Goal: Check status: Check status

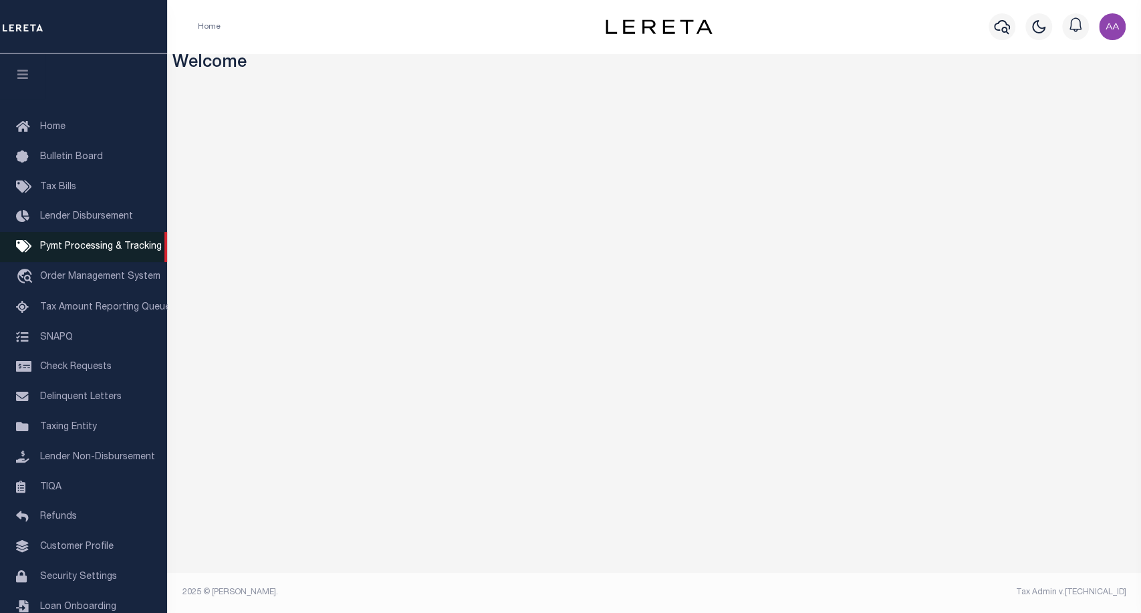
click at [126, 243] on span "Pymt Processing & Tracking" at bounding box center [101, 246] width 122 height 9
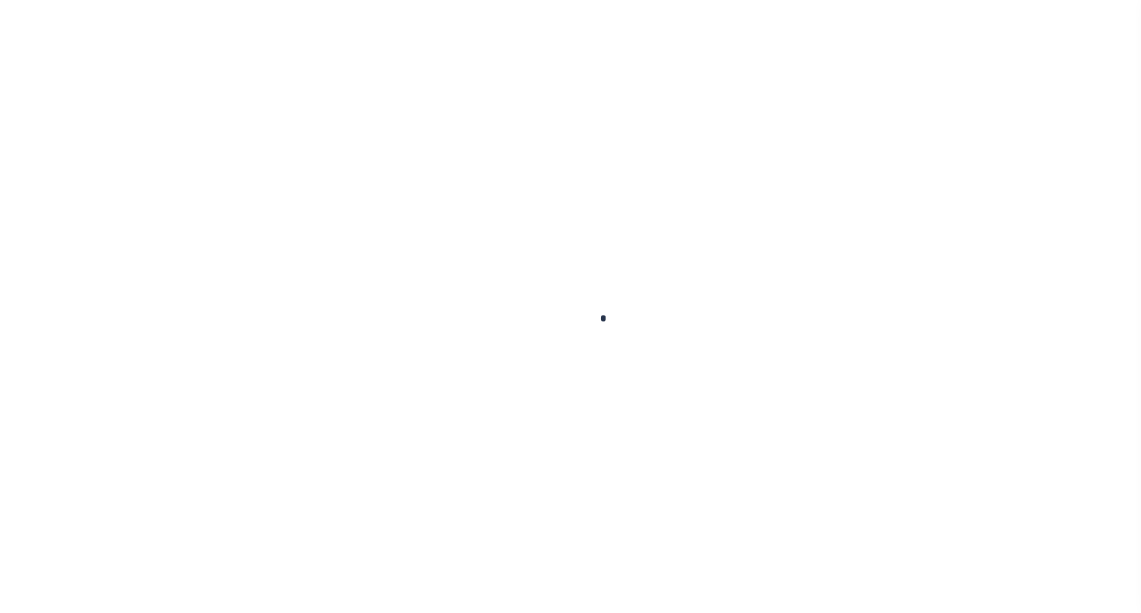
scroll to position [39, 0]
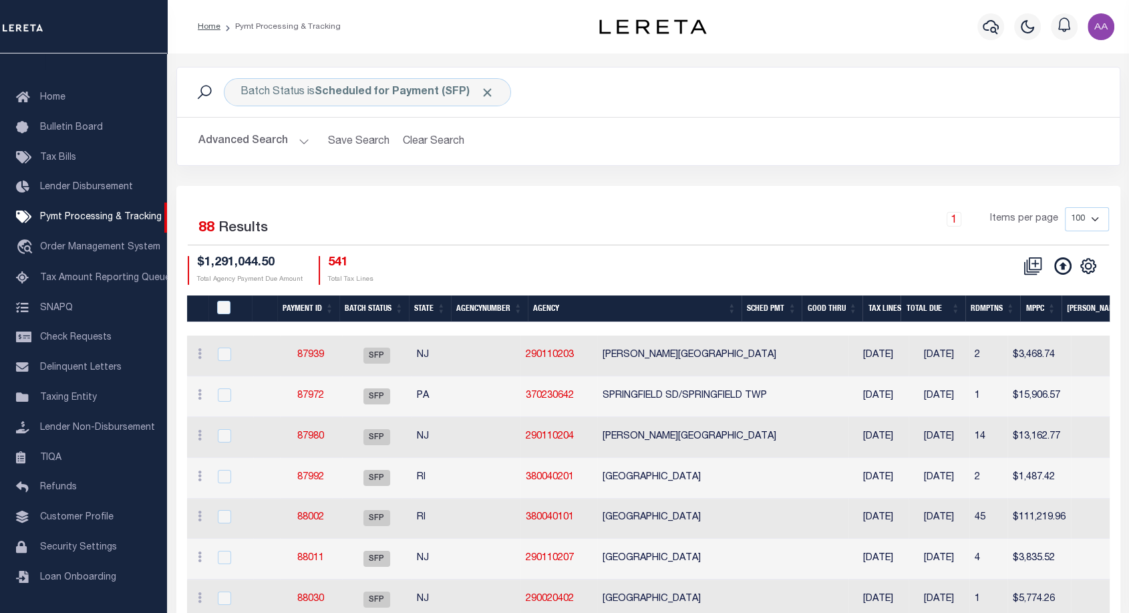
click at [418, 106] on div "Batch Status is Scheduled for Payment (SFP) Search" at bounding box center [648, 91] width 943 height 49
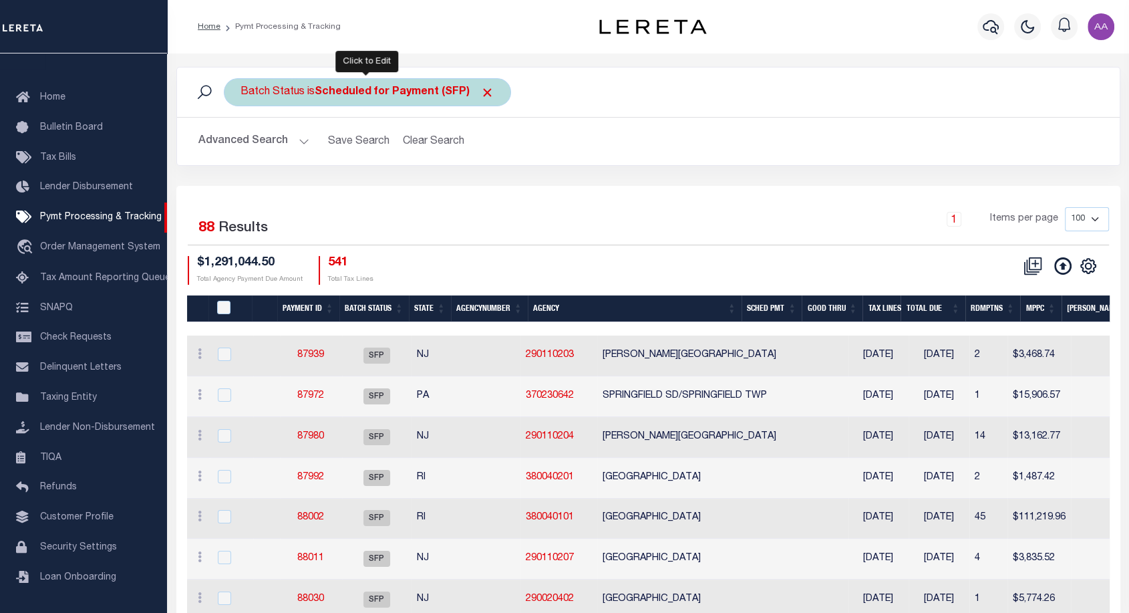
click at [398, 92] on b "Scheduled for Payment (SFP)" at bounding box center [405, 92] width 180 height 11
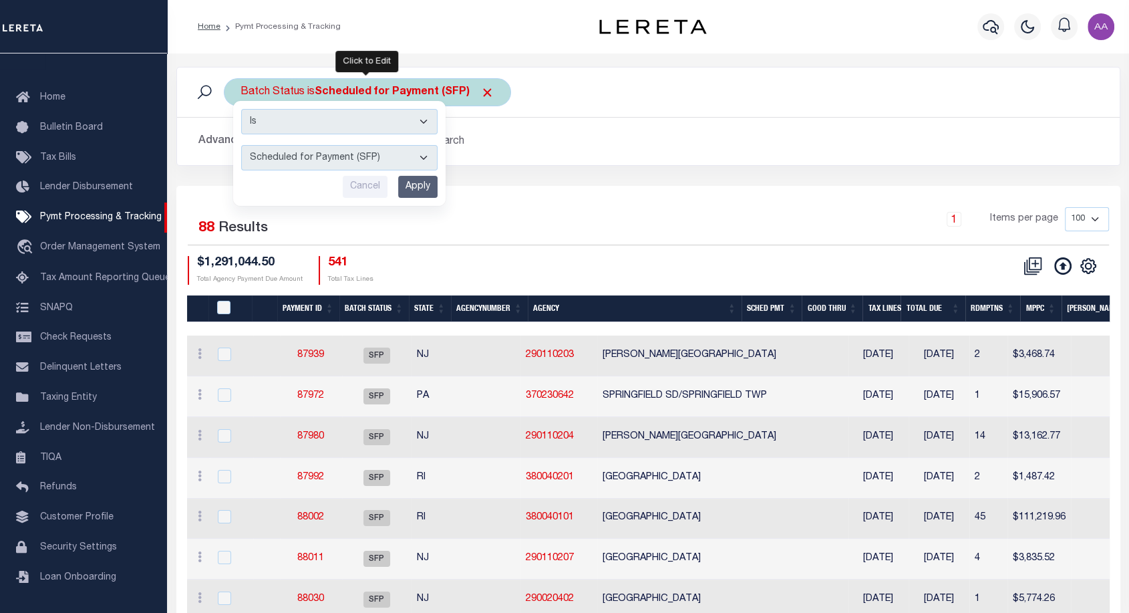
click at [385, 157] on select "Awaiting Funds (AWF) Cleared and Complete (CAC) New Check Needed (NCN) Payment …" at bounding box center [339, 157] width 196 height 25
select select "RFP"
click at [241, 145] on select "Awaiting Funds (AWF) Cleared and Complete (CAC) New Check Needed (NCN) Payment …" at bounding box center [339, 157] width 196 height 25
click at [422, 187] on input "Apply" at bounding box center [417, 187] width 39 height 22
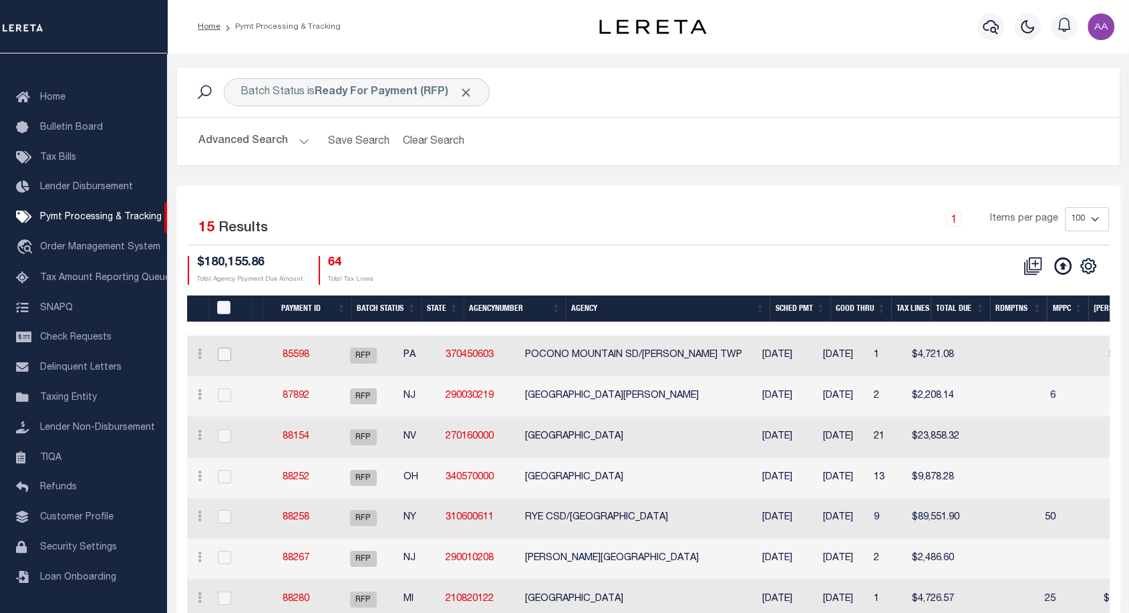
click at [228, 358] on input "checkbox" at bounding box center [224, 353] width 13 height 13
checkbox input "true"
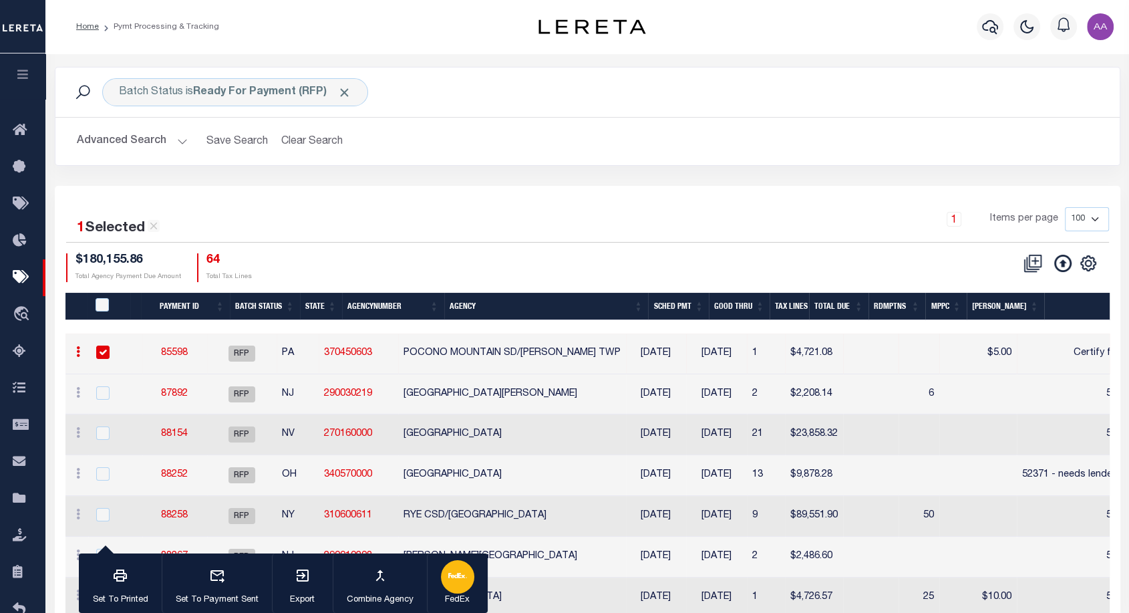
click at [450, 573] on icon "button" at bounding box center [457, 575] width 19 height 19
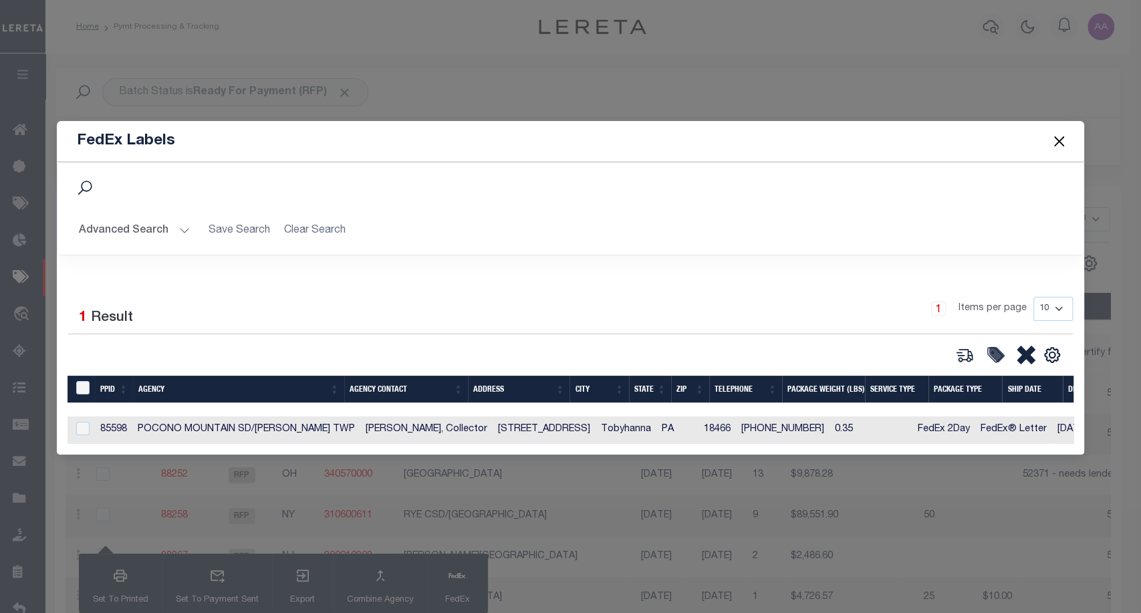
click at [140, 430] on td "POCONO MOUNTAIN SD/COOLBAUGH TWP" at bounding box center [246, 429] width 228 height 27
checkbox input "true"
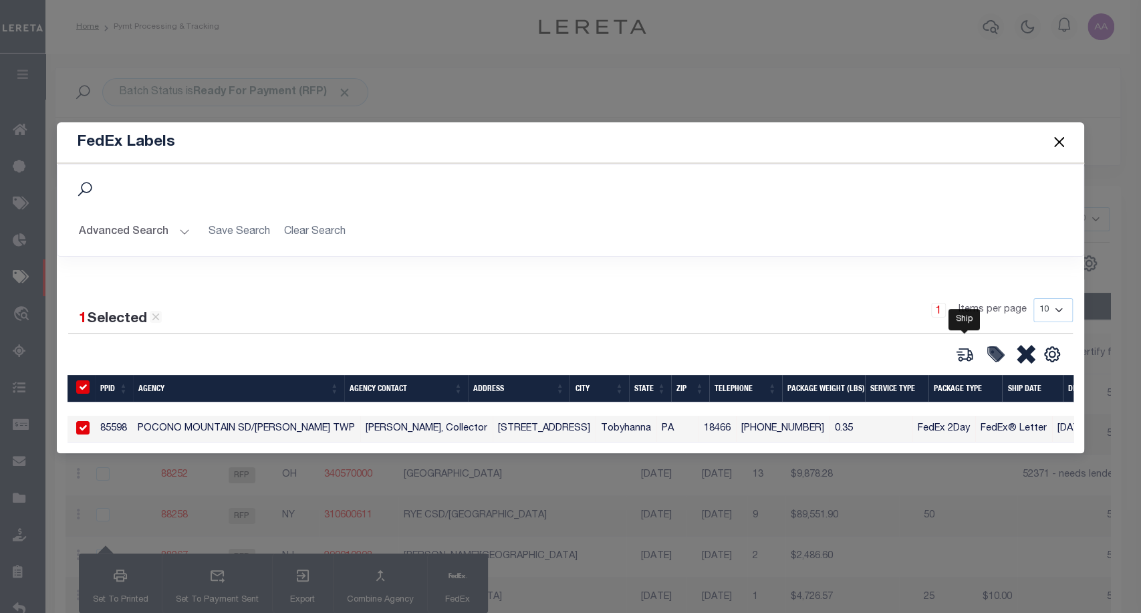
click at [968, 345] on icon at bounding box center [964, 354] width 19 height 19
type input "85598"
type input "0.35"
select select "FEDEX_2_DAY"
select select "FEDEX_ENVELOPE"
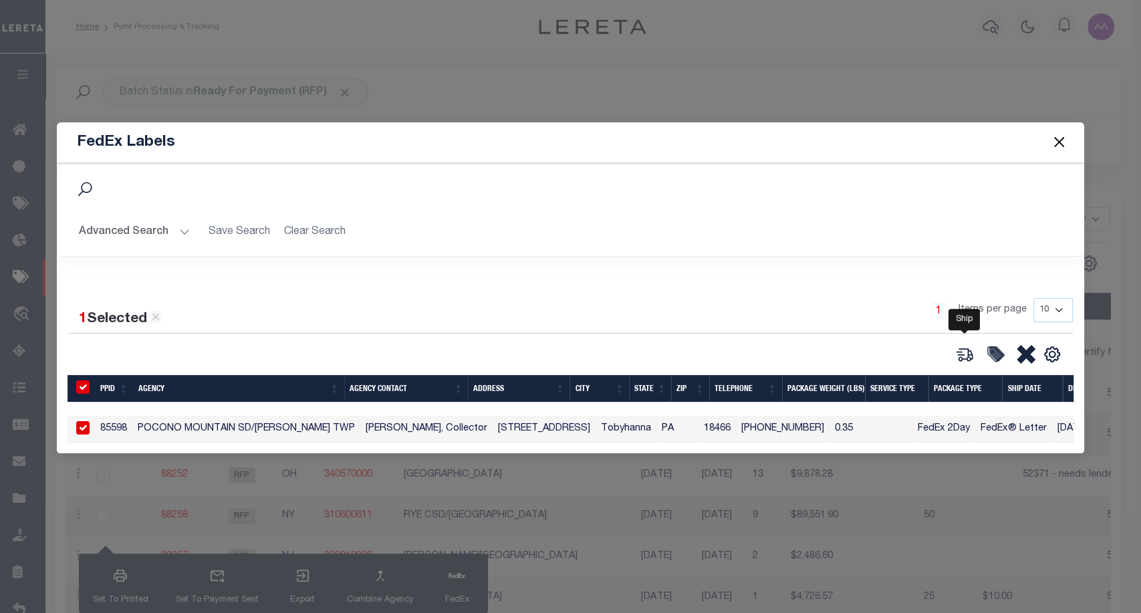
type input "10/14/2025"
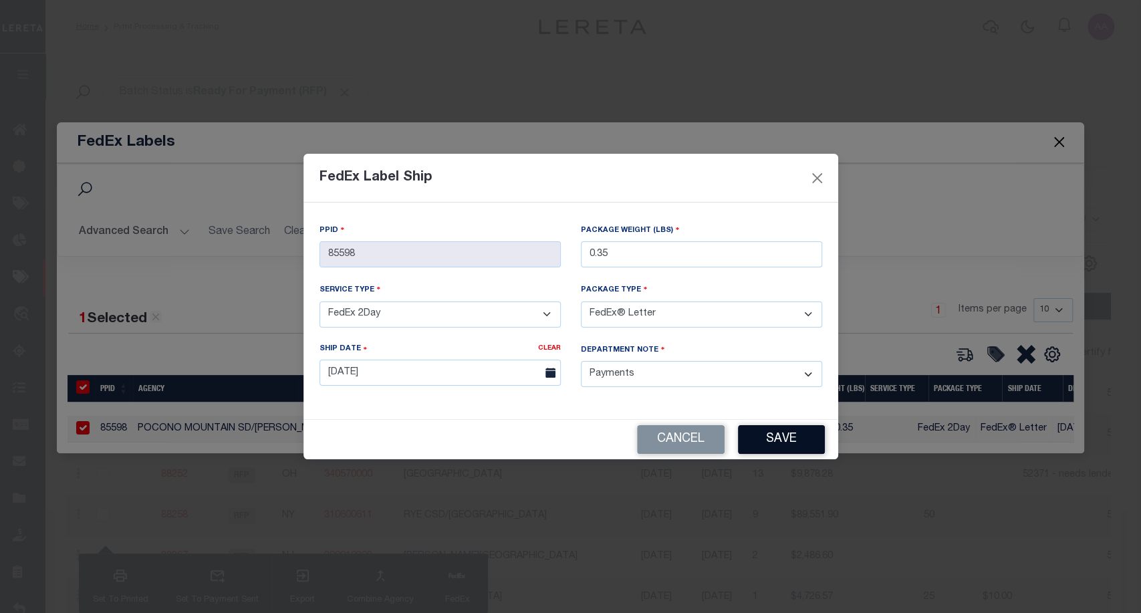
click at [779, 436] on button "Save" at bounding box center [781, 439] width 87 height 29
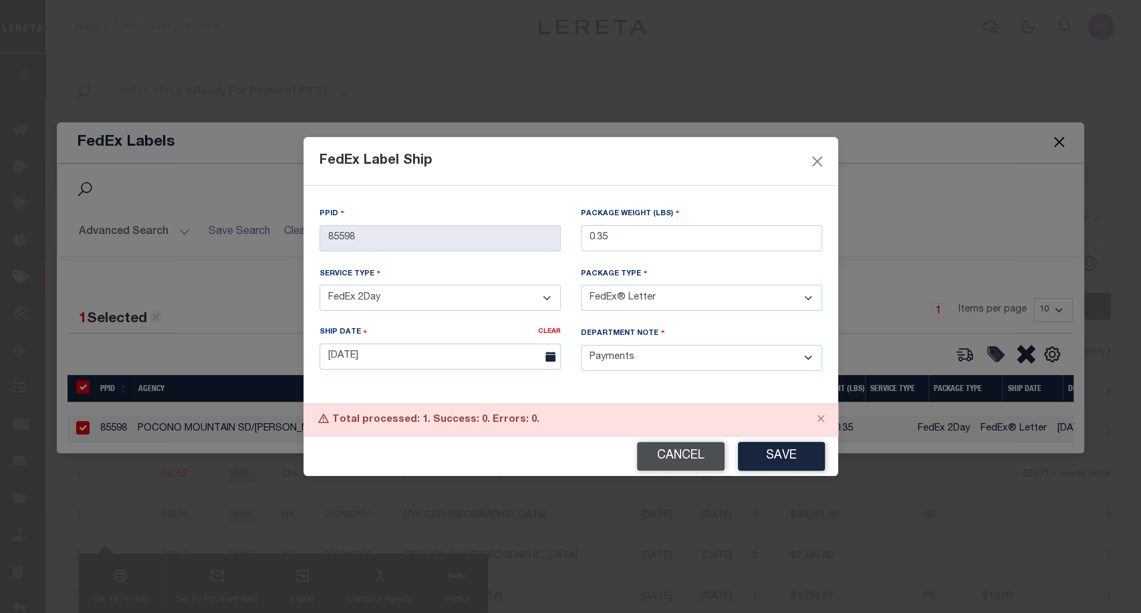
click at [698, 451] on button "Cancel" at bounding box center [681, 456] width 88 height 29
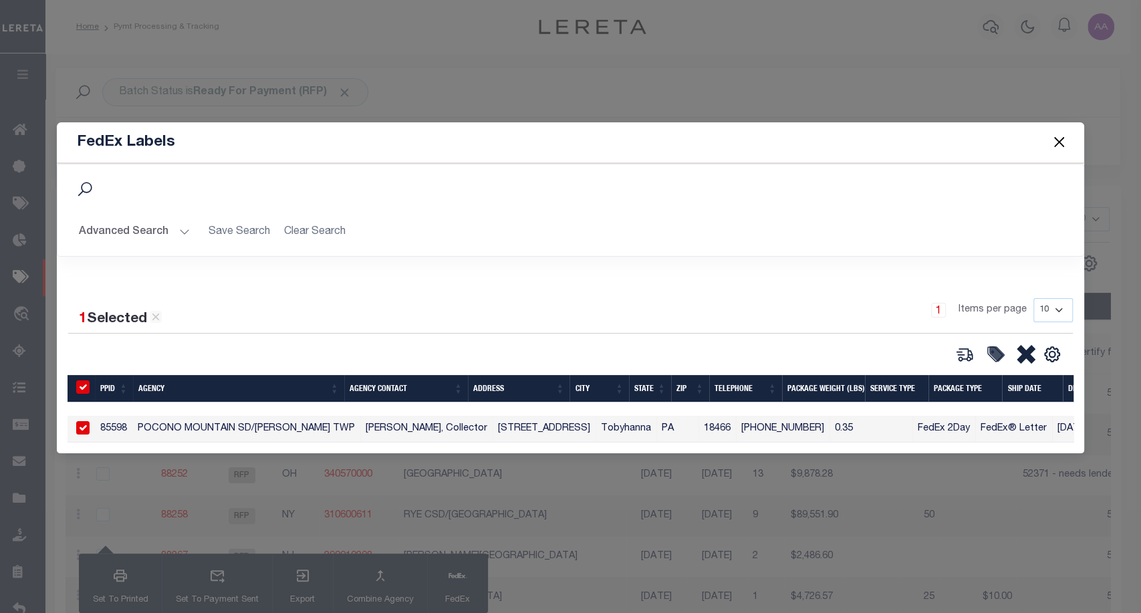
click at [1064, 134] on button "Close" at bounding box center [1058, 142] width 17 height 17
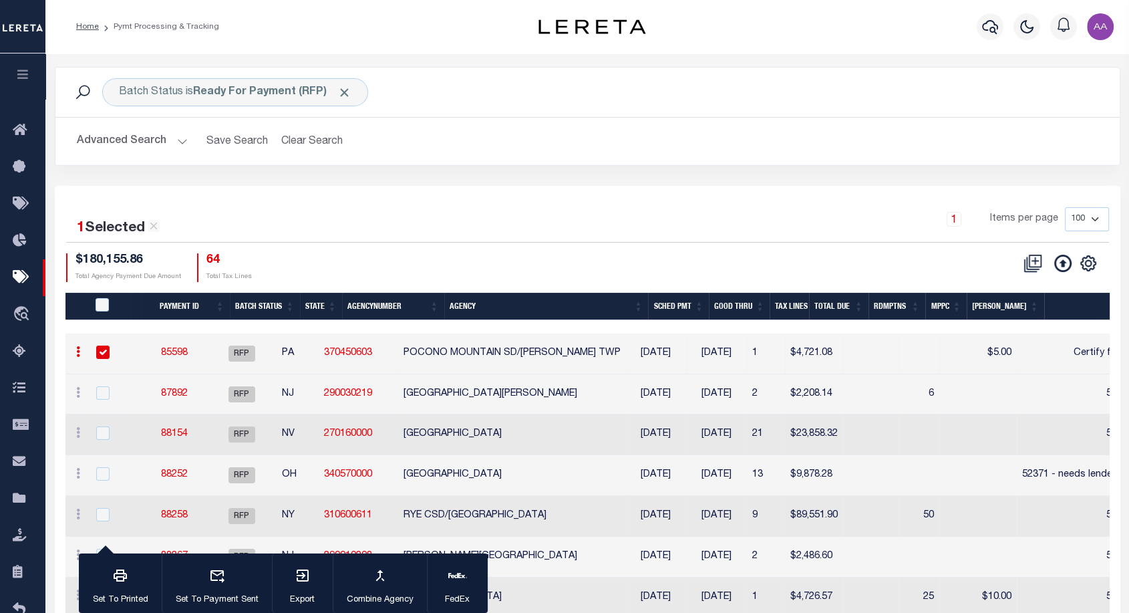
click at [110, 130] on button "Advanced Search" at bounding box center [132, 141] width 111 height 26
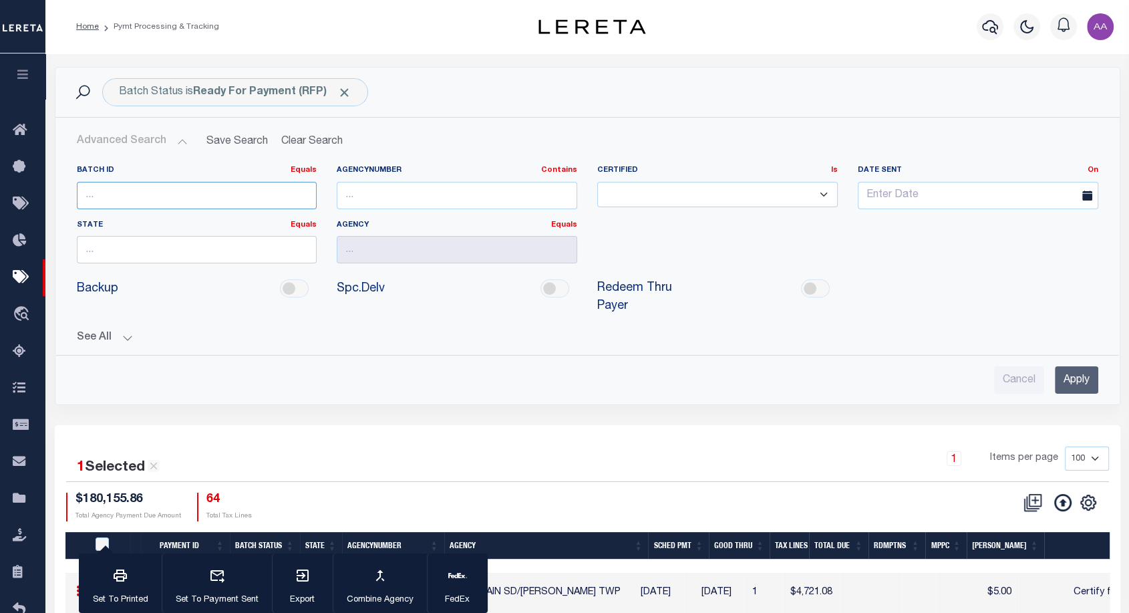
click at [156, 198] on input "number" at bounding box center [197, 195] width 241 height 27
paste input "88309"
type input "88309"
click at [1069, 372] on input "Apply" at bounding box center [1076, 379] width 43 height 27
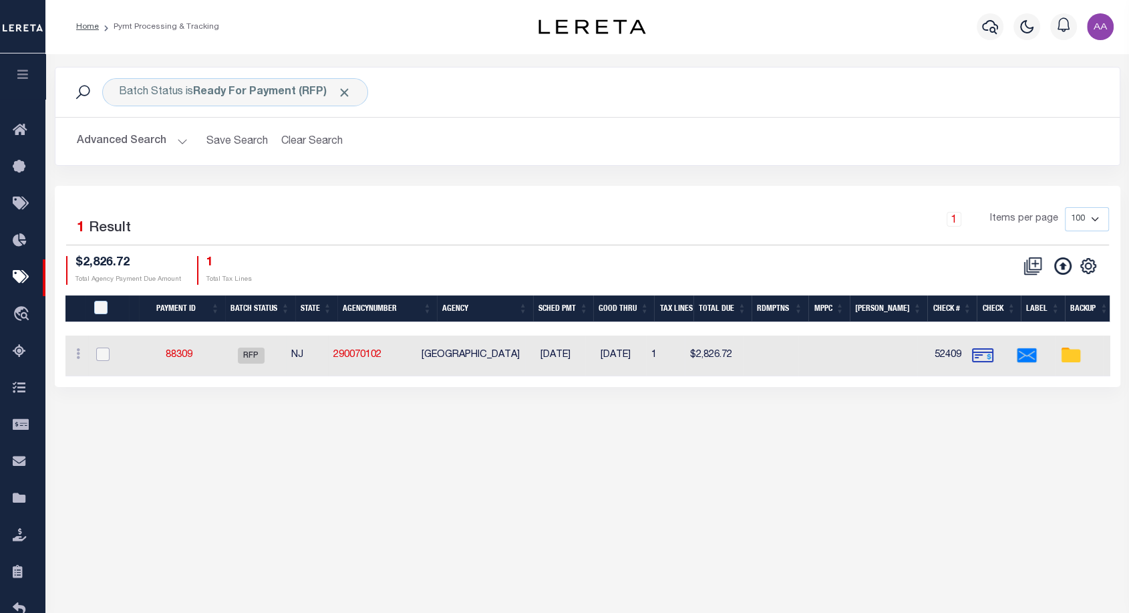
click at [100, 356] on input "checkbox" at bounding box center [102, 353] width 13 height 13
checkbox input "true"
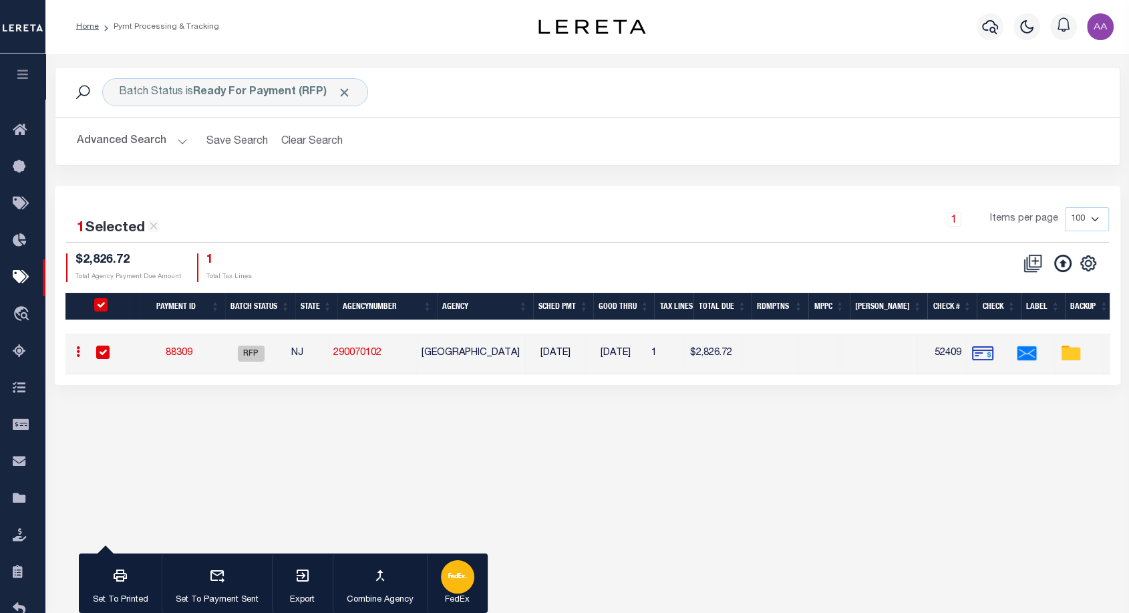
click at [454, 571] on icon "button" at bounding box center [457, 575] width 19 height 19
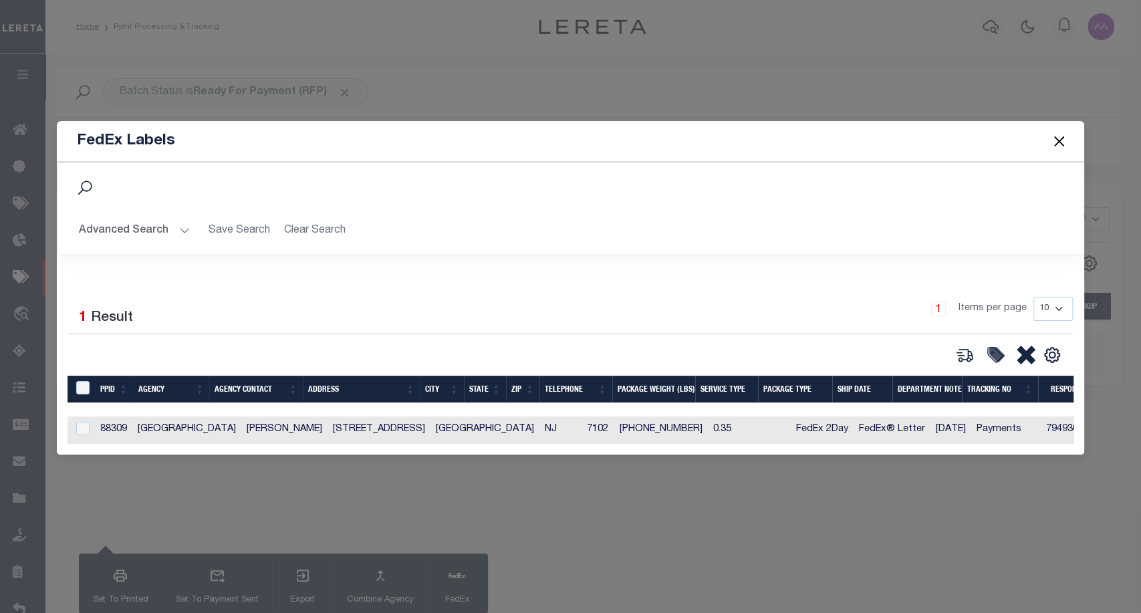
click at [194, 418] on td "NEWARK CITY" at bounding box center [186, 429] width 109 height 27
checkbox input "true"
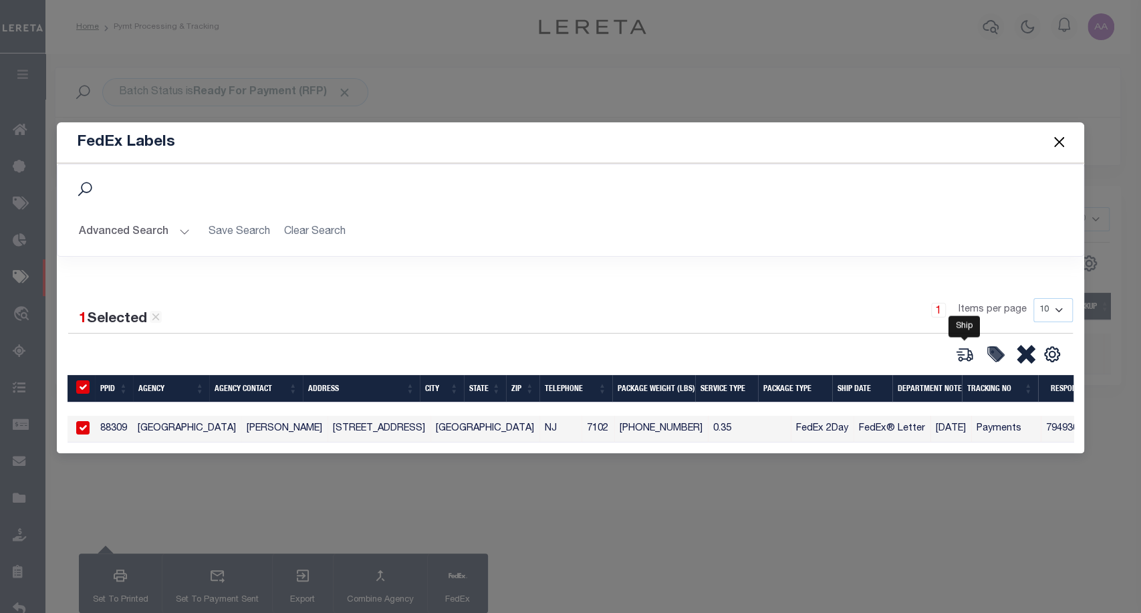
click at [968, 356] on icon at bounding box center [964, 354] width 19 height 19
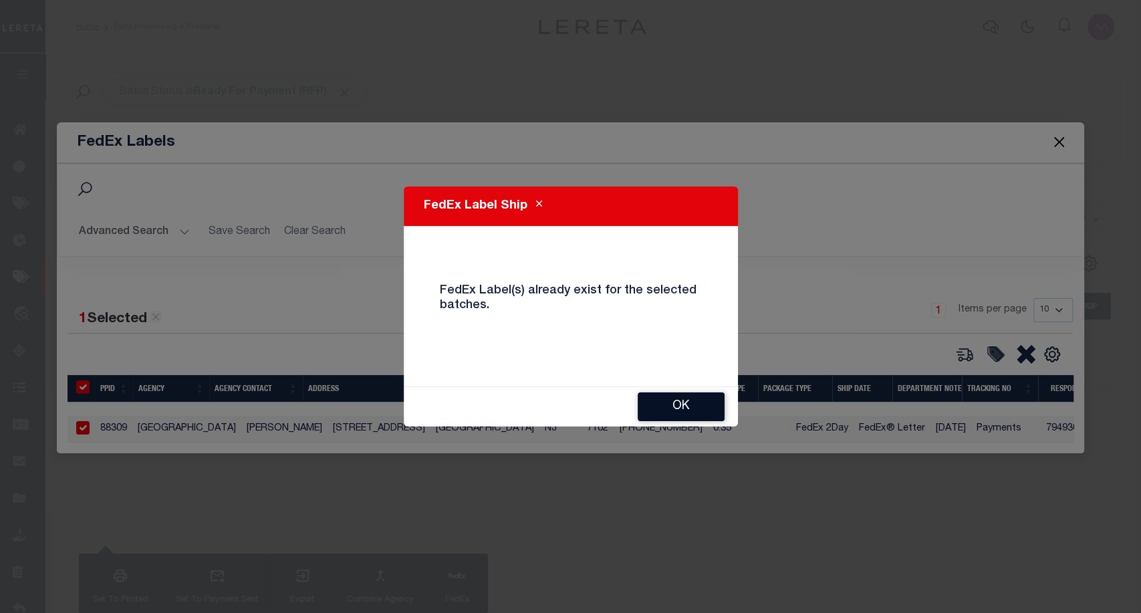
click at [705, 412] on button "OK" at bounding box center [681, 406] width 87 height 29
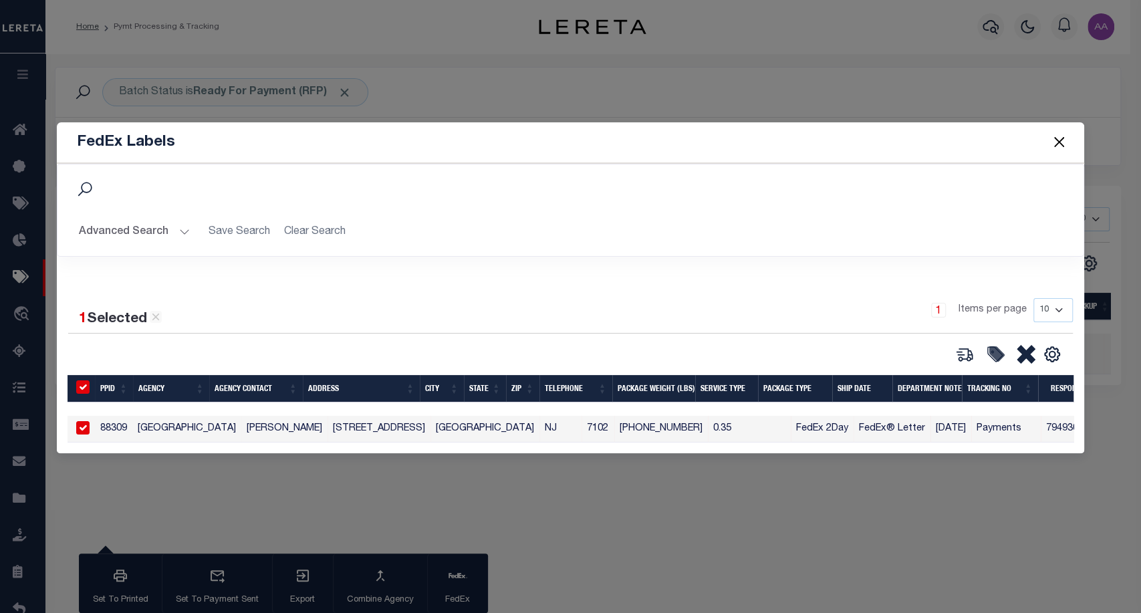
click at [1047, 136] on span at bounding box center [1058, 142] width 51 height 37
click at [1063, 136] on button "Close" at bounding box center [1058, 142] width 17 height 17
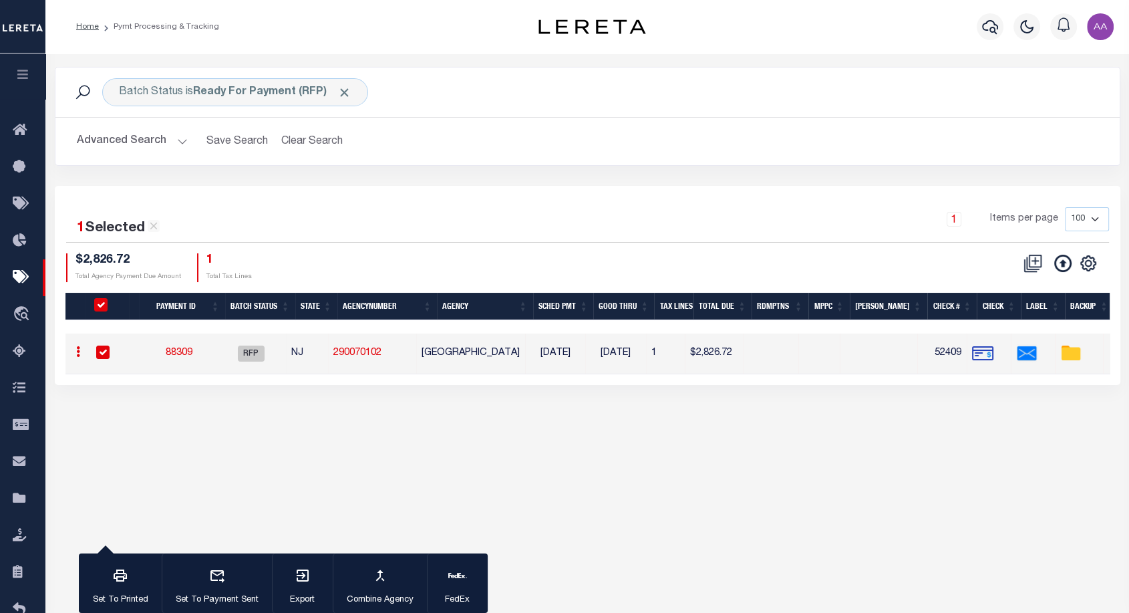
click at [158, 137] on button "Advanced Search" at bounding box center [132, 141] width 111 height 26
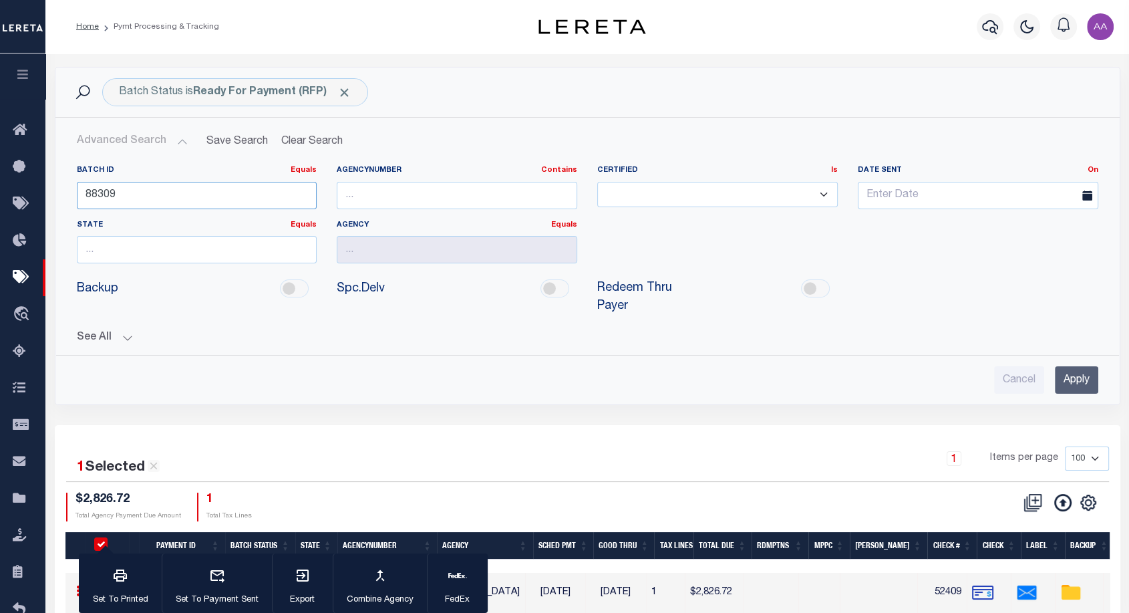
click at [227, 200] on input "88309" at bounding box center [197, 195] width 241 height 27
paste input "280"
type input "88280"
click at [1082, 389] on input "Apply" at bounding box center [1076, 379] width 43 height 27
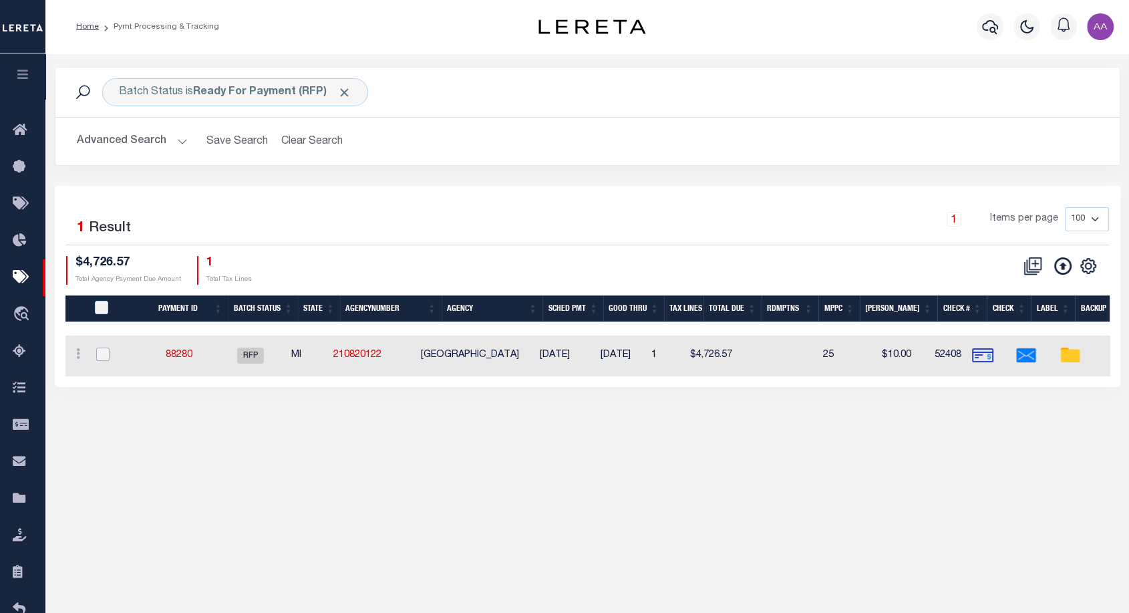
click at [104, 352] on input "checkbox" at bounding box center [102, 353] width 13 height 13
checkbox input "true"
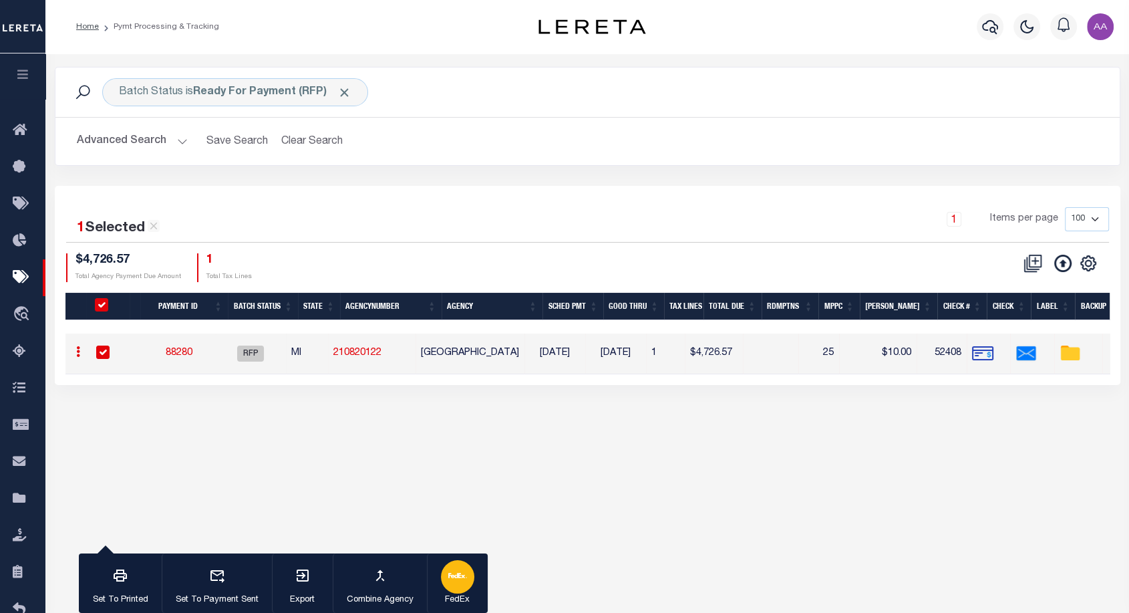
click at [446, 589] on div "button" at bounding box center [457, 576] width 33 height 33
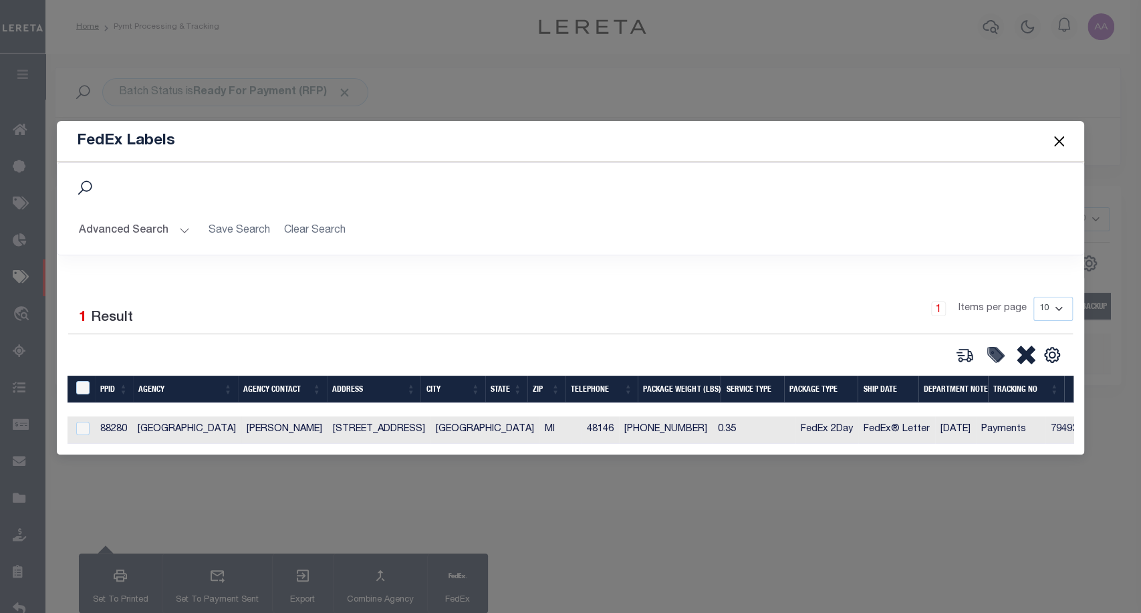
click at [625, 428] on td "313-386-1800" at bounding box center [666, 429] width 94 height 27
checkbox input "true"
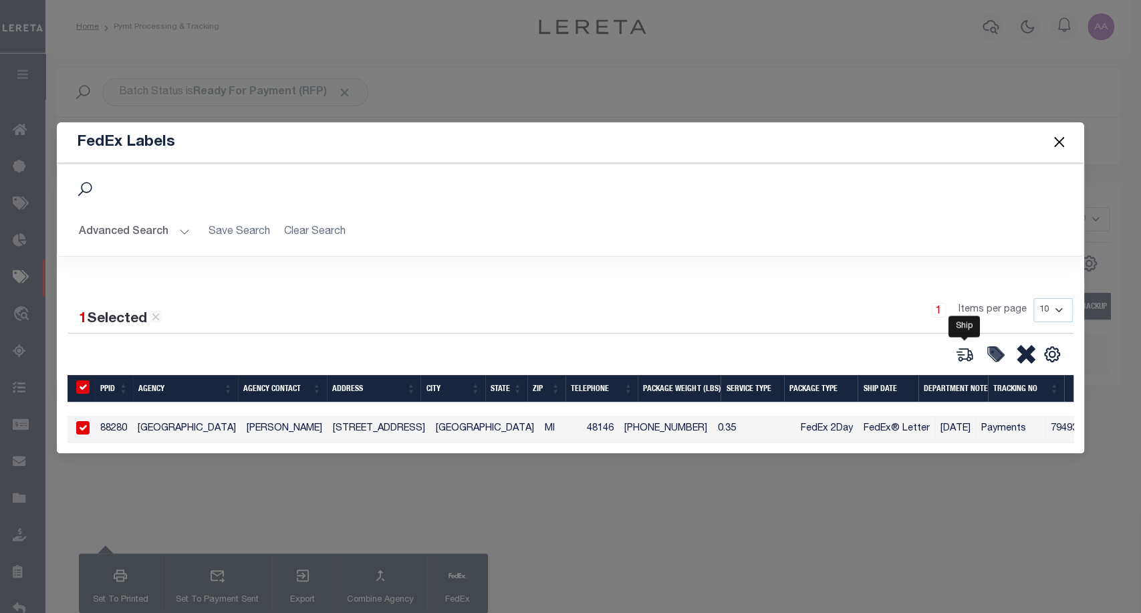
click at [956, 353] on icon at bounding box center [964, 354] width 19 height 19
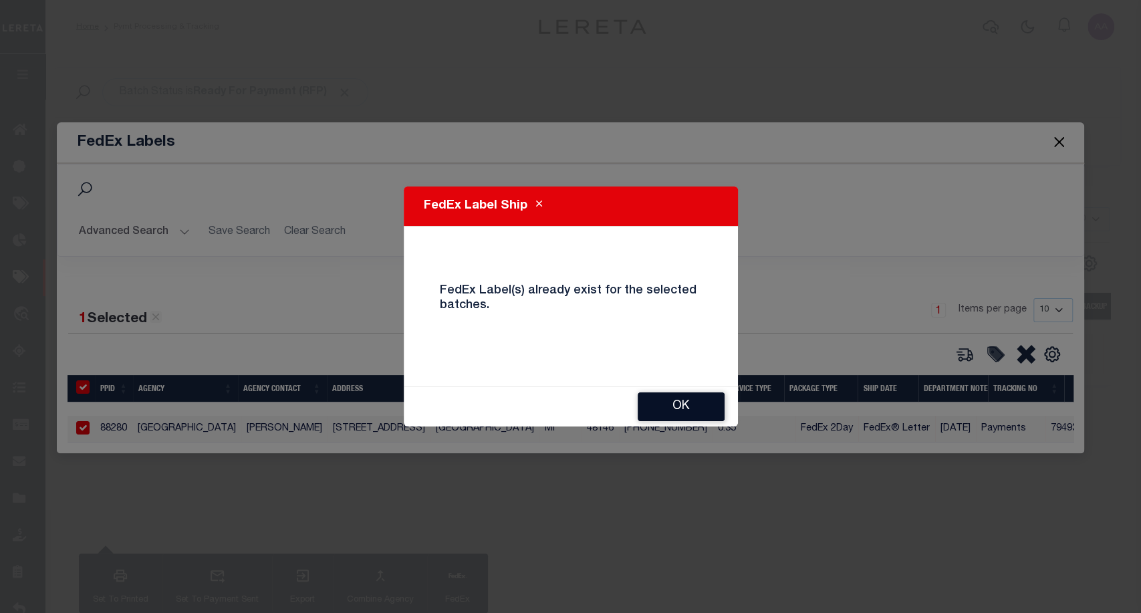
click at [696, 399] on button "OK" at bounding box center [681, 406] width 87 height 29
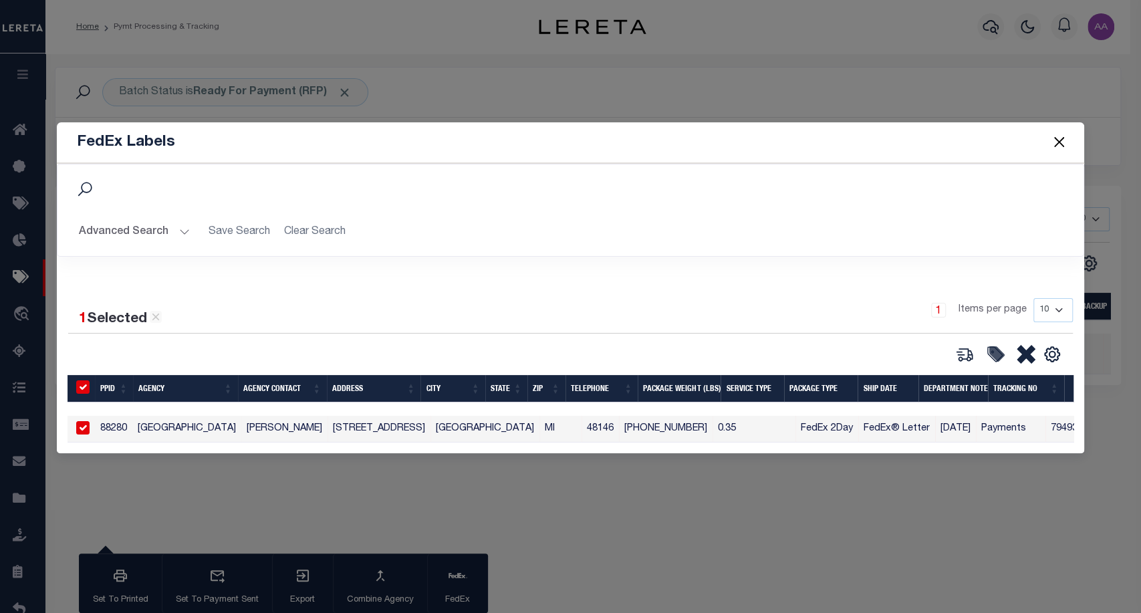
click at [1052, 135] on button "Close" at bounding box center [1058, 142] width 17 height 17
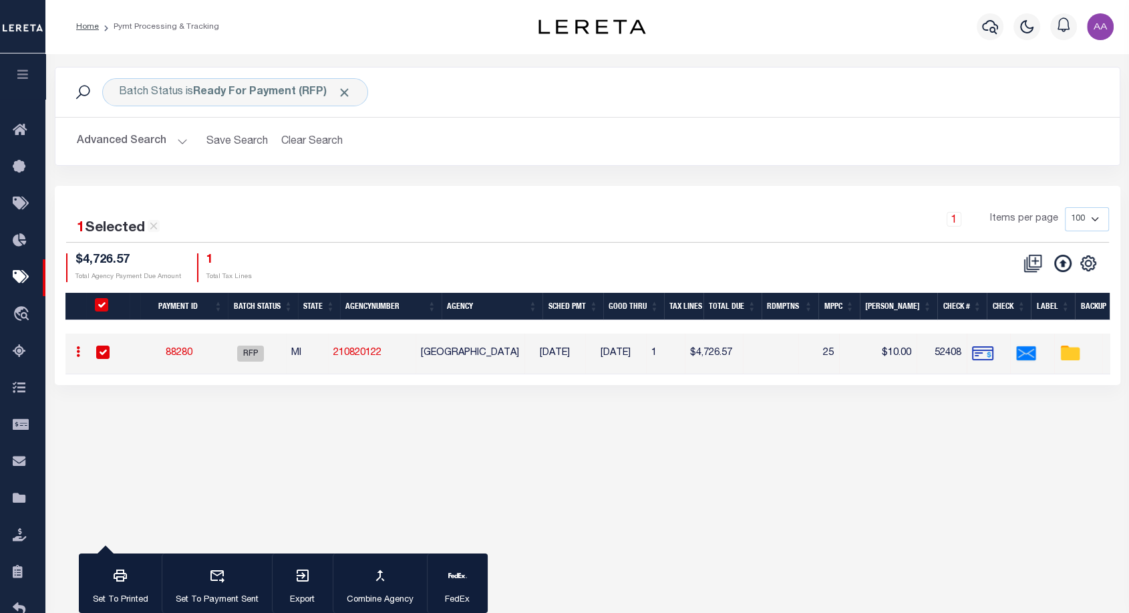
click at [162, 140] on button "Advanced Search" at bounding box center [132, 141] width 111 height 26
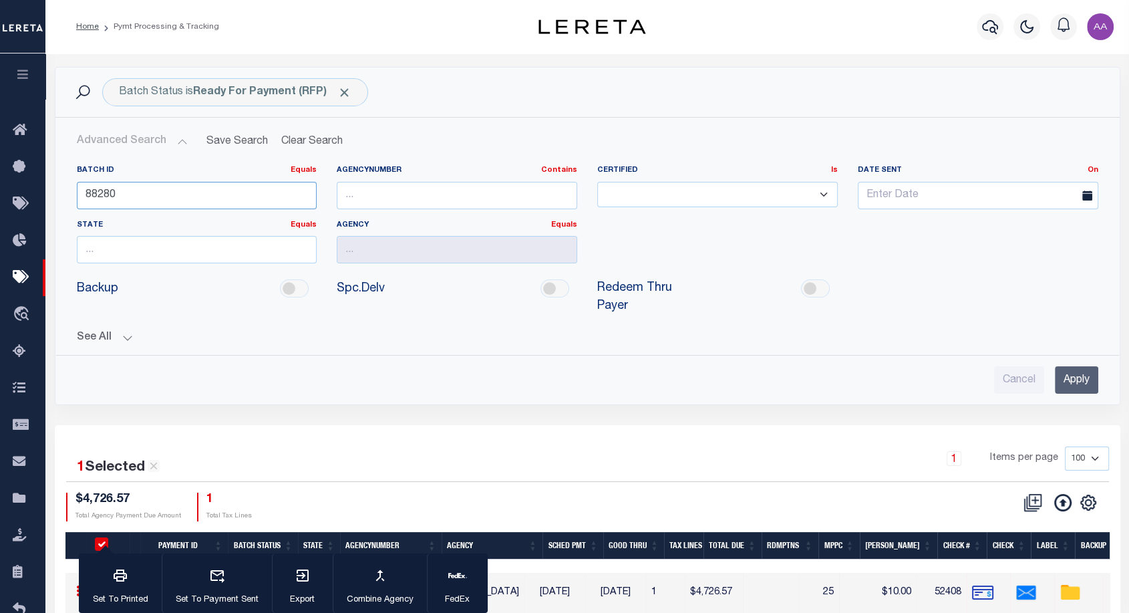
click at [231, 187] on input "88280" at bounding box center [197, 195] width 241 height 27
paste input "7"
click at [1079, 374] on input "Apply" at bounding box center [1076, 379] width 43 height 27
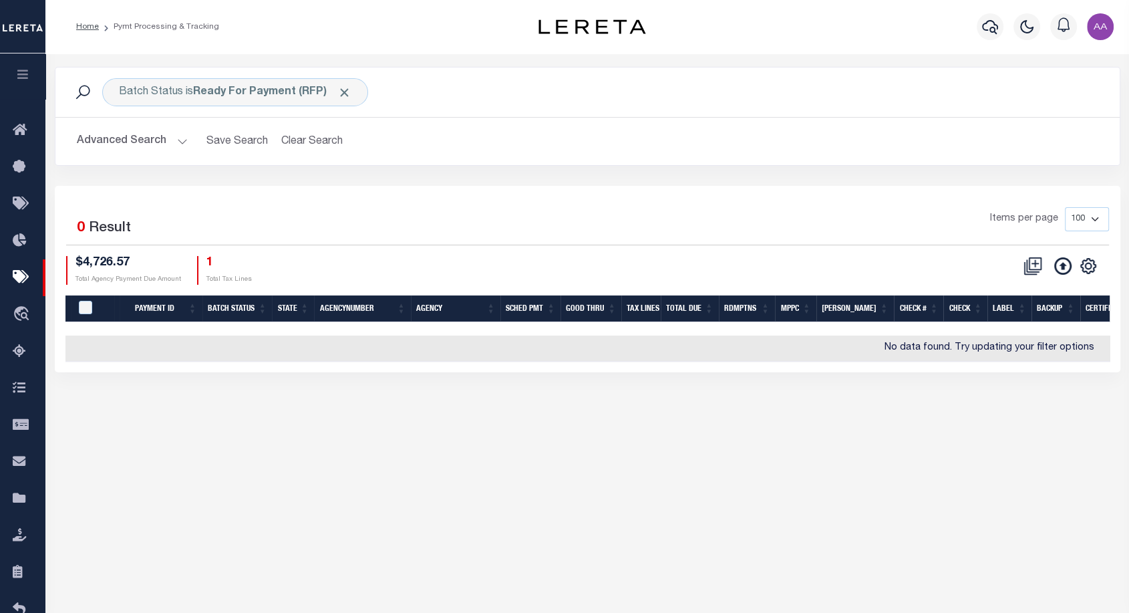
click at [146, 138] on button "Advanced Search" at bounding box center [132, 141] width 111 height 26
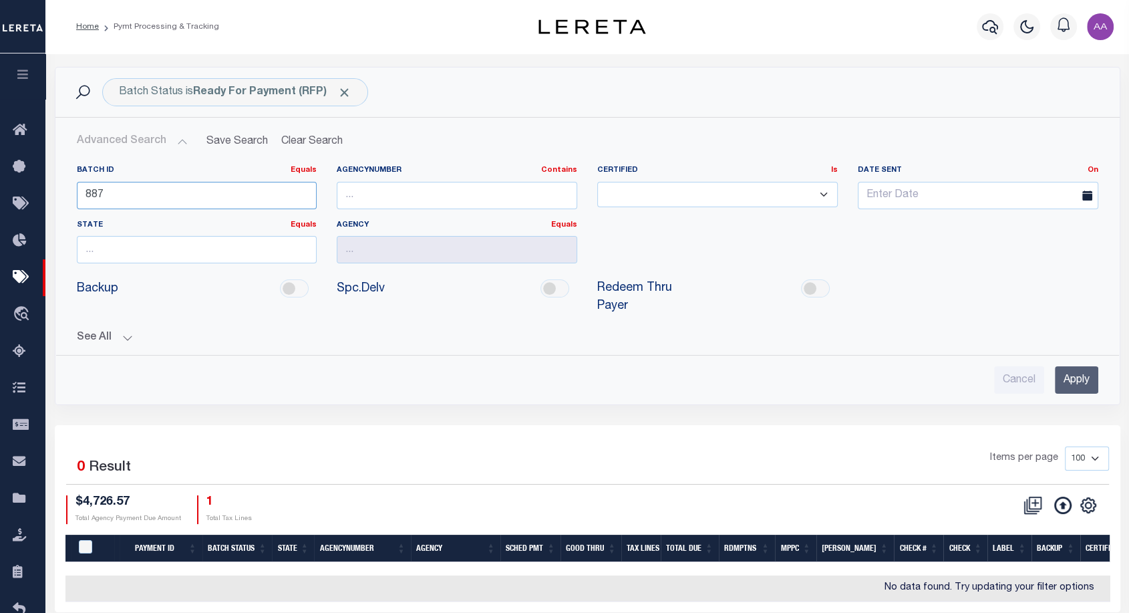
click at [173, 197] on input "887" at bounding box center [197, 195] width 241 height 27
paste input "348"
type input "88348"
click at [1069, 380] on input "Apply" at bounding box center [1076, 379] width 43 height 27
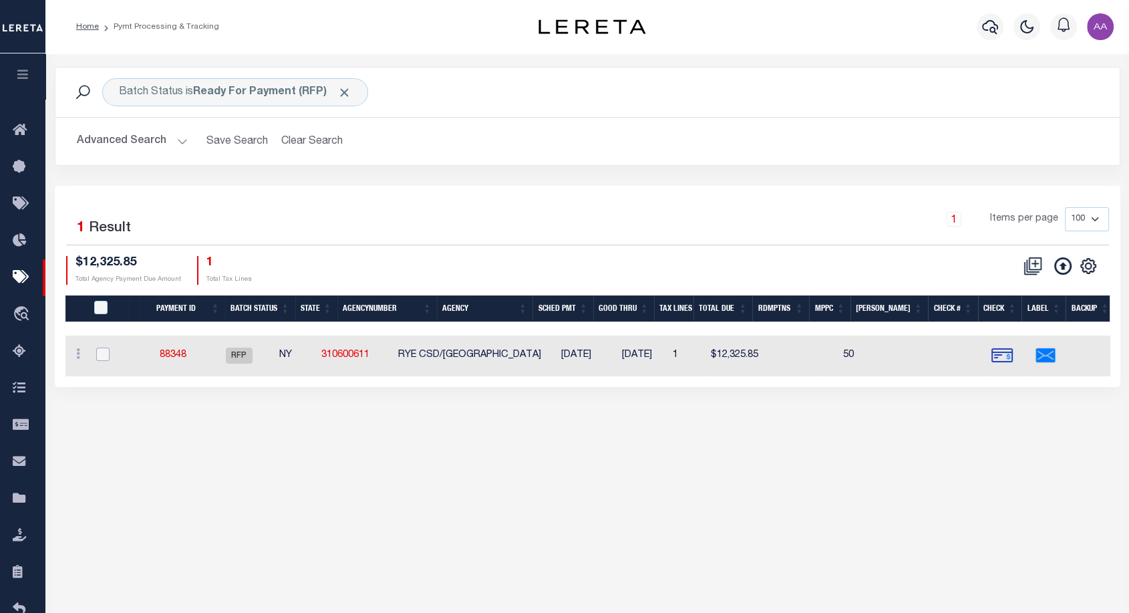
click at [105, 352] on input "checkbox" at bounding box center [102, 353] width 13 height 13
checkbox input "true"
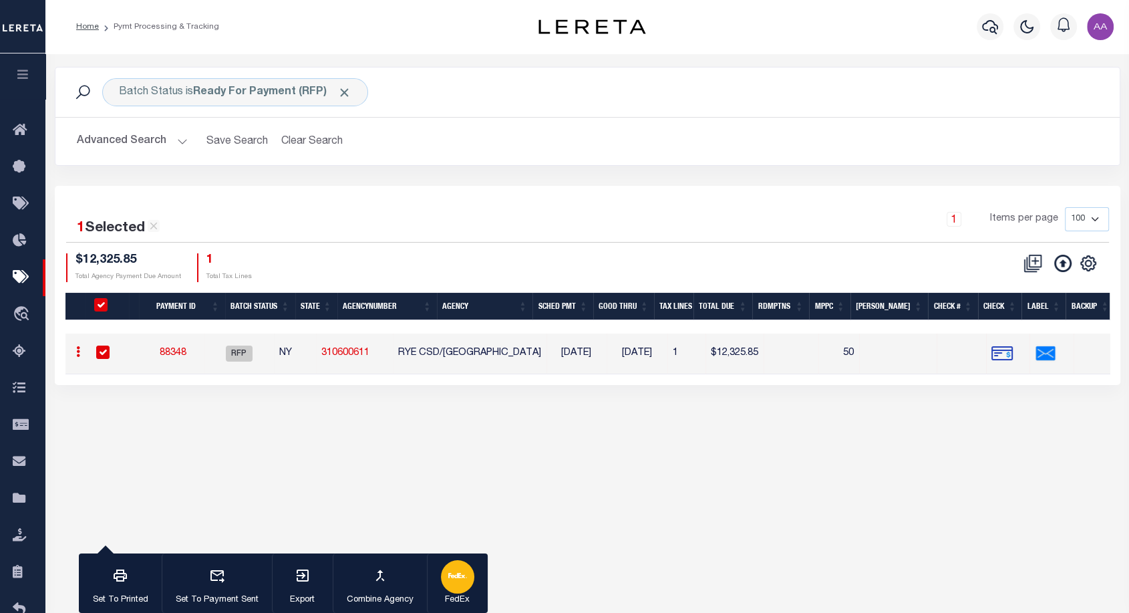
click at [465, 569] on icon "button" at bounding box center [457, 575] width 19 height 19
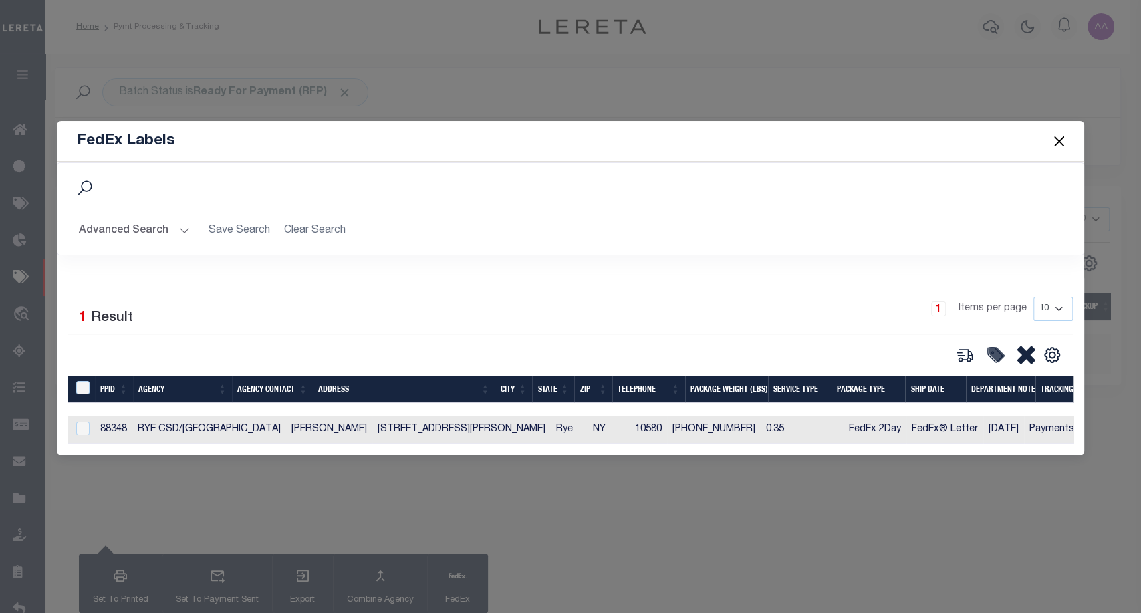
click at [551, 424] on td "Rye" at bounding box center [569, 429] width 37 height 27
checkbox input "true"
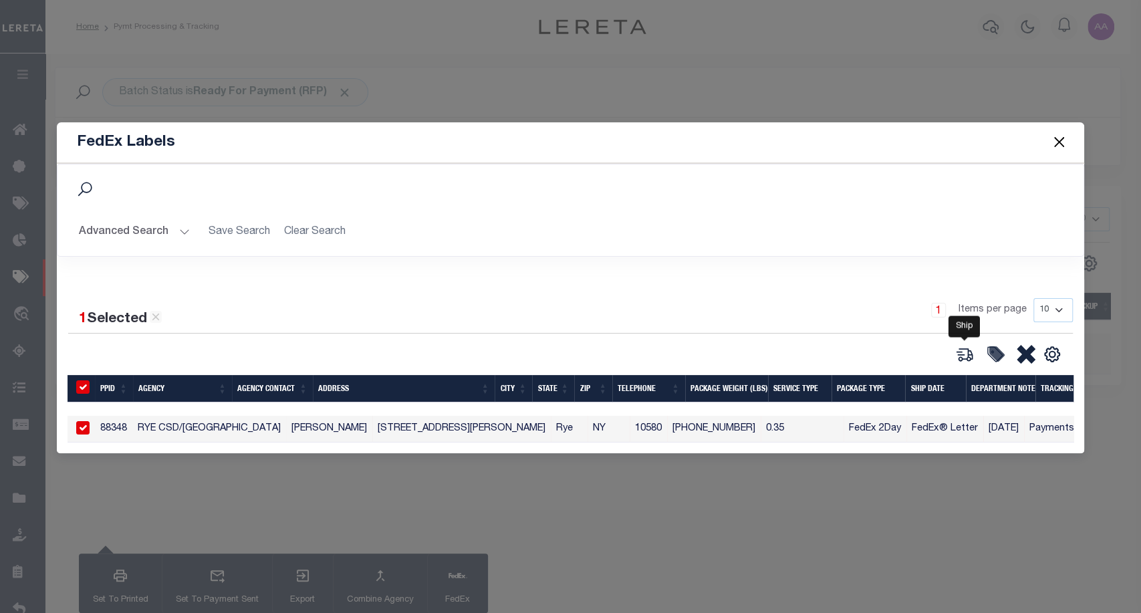
click at [962, 349] on icon at bounding box center [964, 354] width 19 height 19
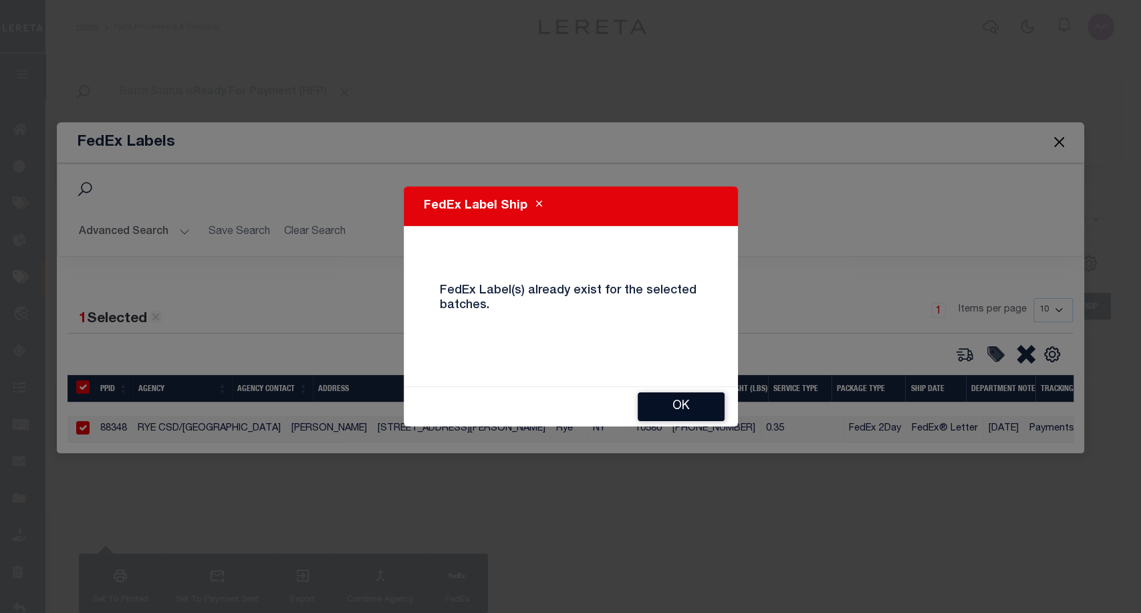
click at [683, 396] on button "OK" at bounding box center [681, 406] width 87 height 29
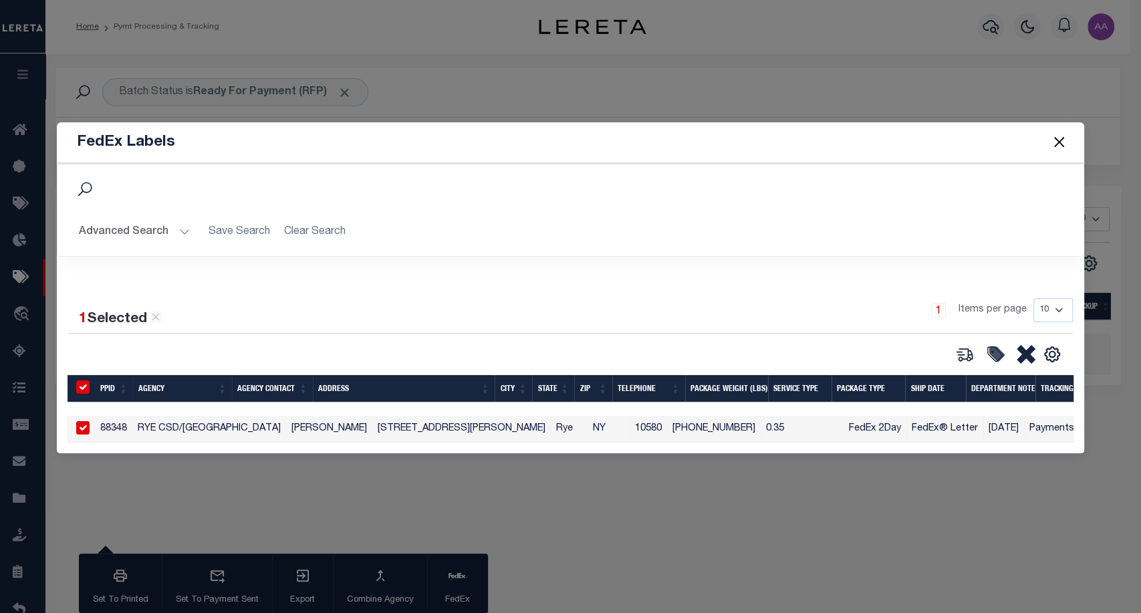
click at [1057, 140] on button "Close" at bounding box center [1058, 142] width 17 height 17
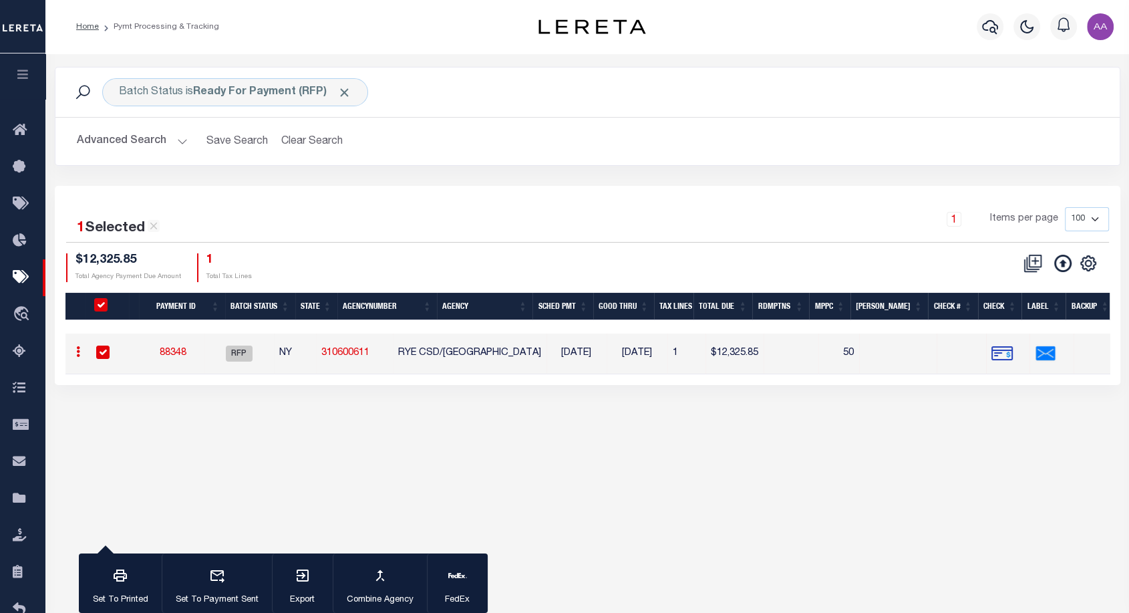
click at [133, 140] on button "Advanced Search" at bounding box center [132, 141] width 111 height 26
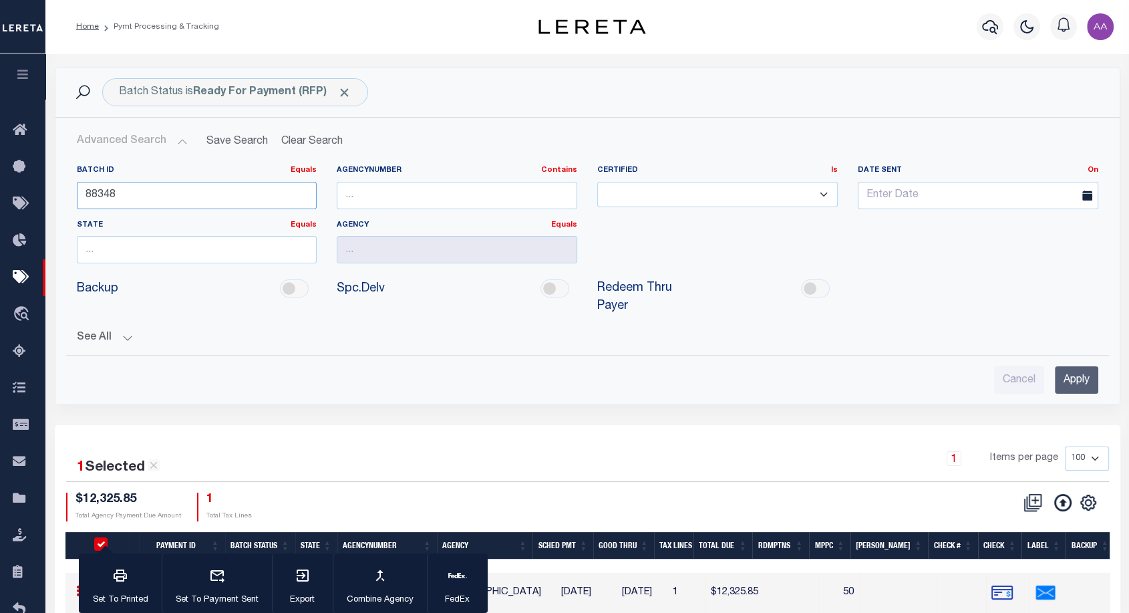
click at [188, 198] on input "88348" at bounding box center [197, 195] width 241 height 27
paste input "280"
type input "88280"
click at [1083, 378] on input "Apply" at bounding box center [1076, 379] width 43 height 27
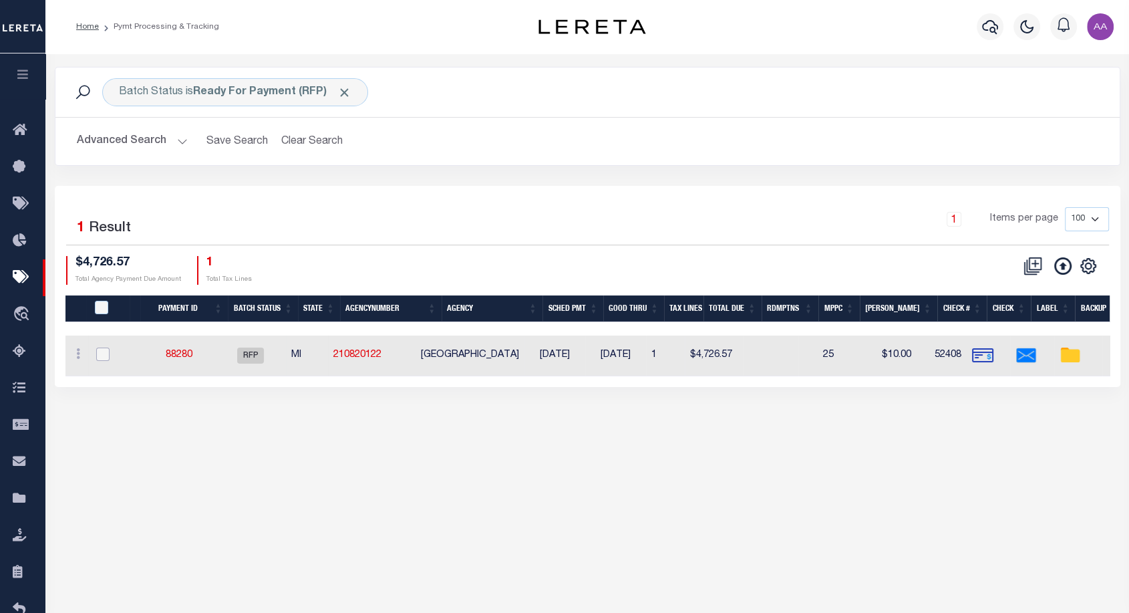
click at [100, 353] on input "checkbox" at bounding box center [102, 353] width 13 height 13
checkbox input "true"
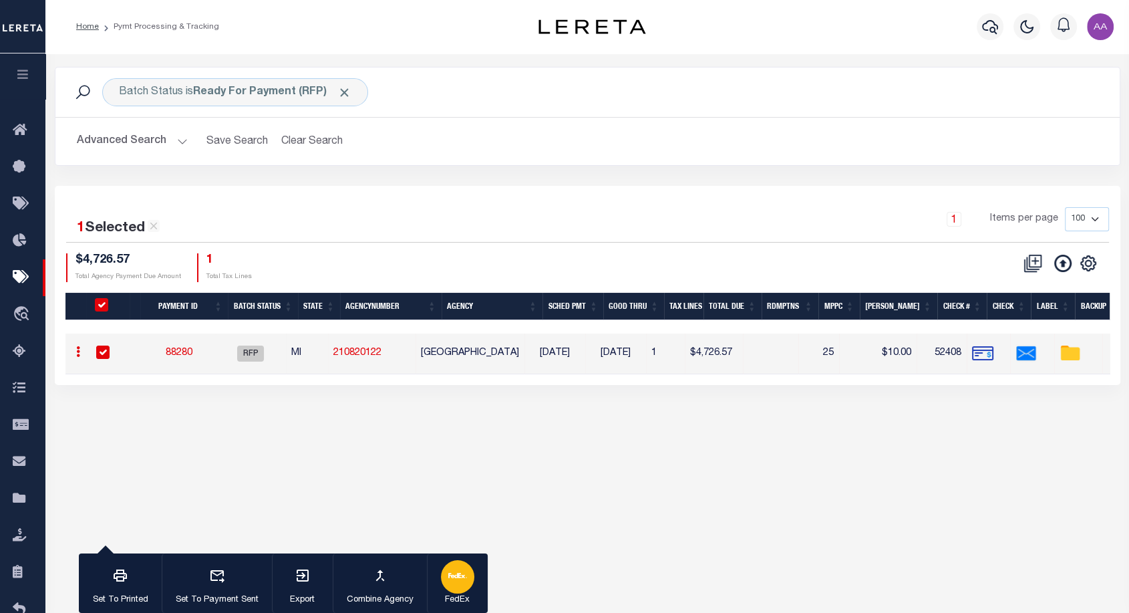
click at [453, 595] on p "FedEx" at bounding box center [457, 599] width 33 height 13
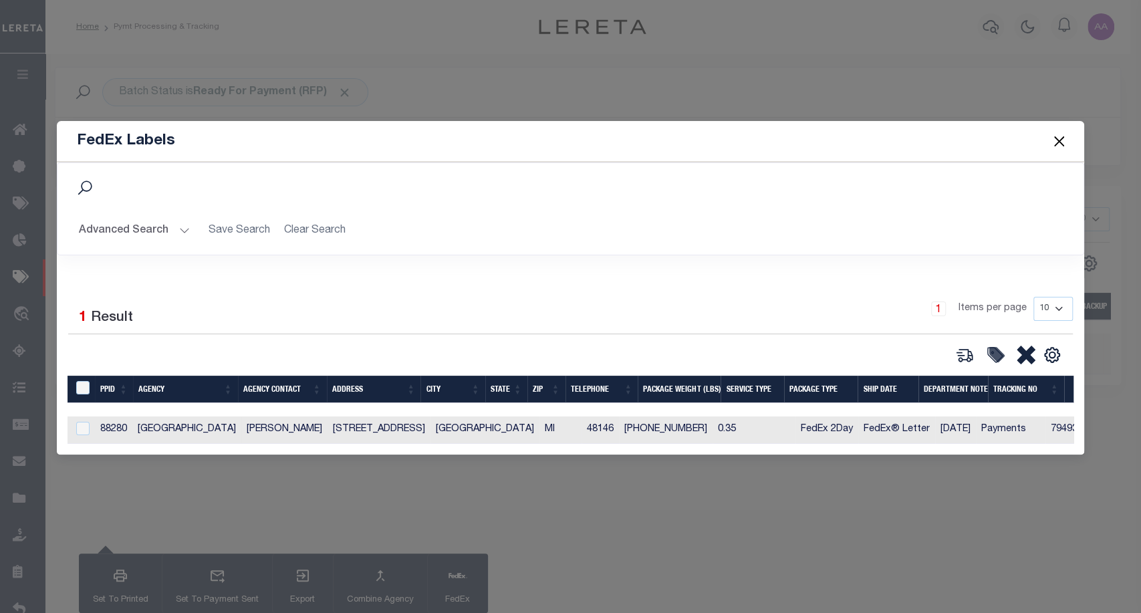
click at [81, 431] on div at bounding box center [81, 429] width 17 height 15
checkbox input "true"
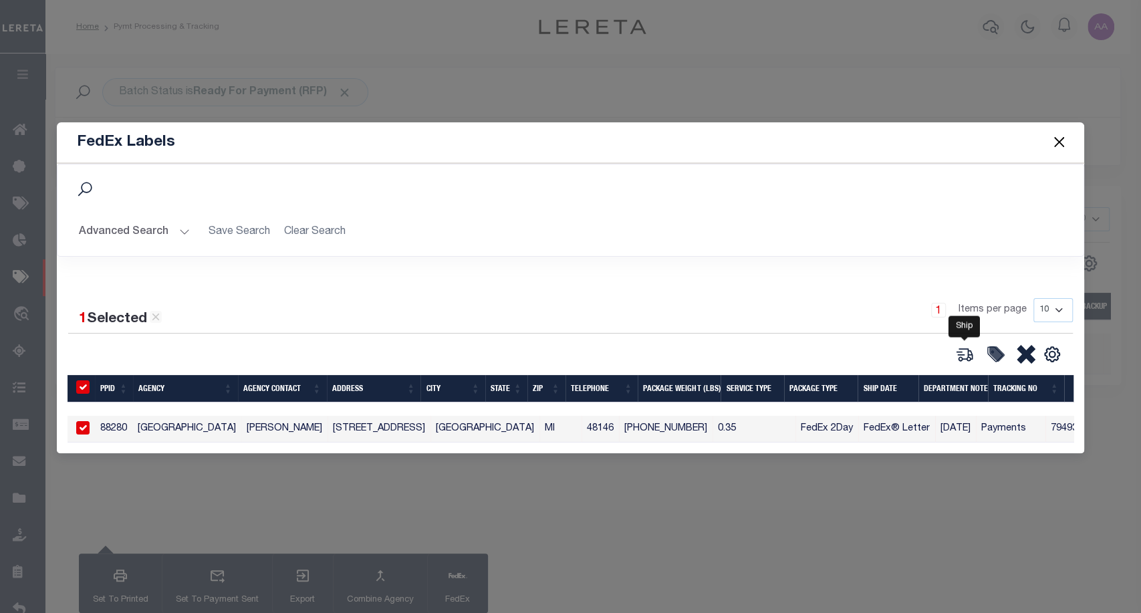
click at [972, 345] on icon at bounding box center [964, 354] width 19 height 19
